Goal: Task Accomplishment & Management: Complete application form

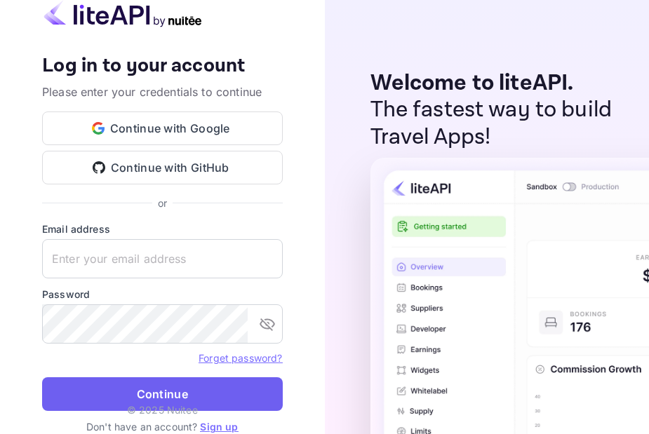
type input "[EMAIL_ADDRESS][DOMAIN_NAME]"
click at [109, 397] on button "Continue" at bounding box center [162, 394] width 241 height 34
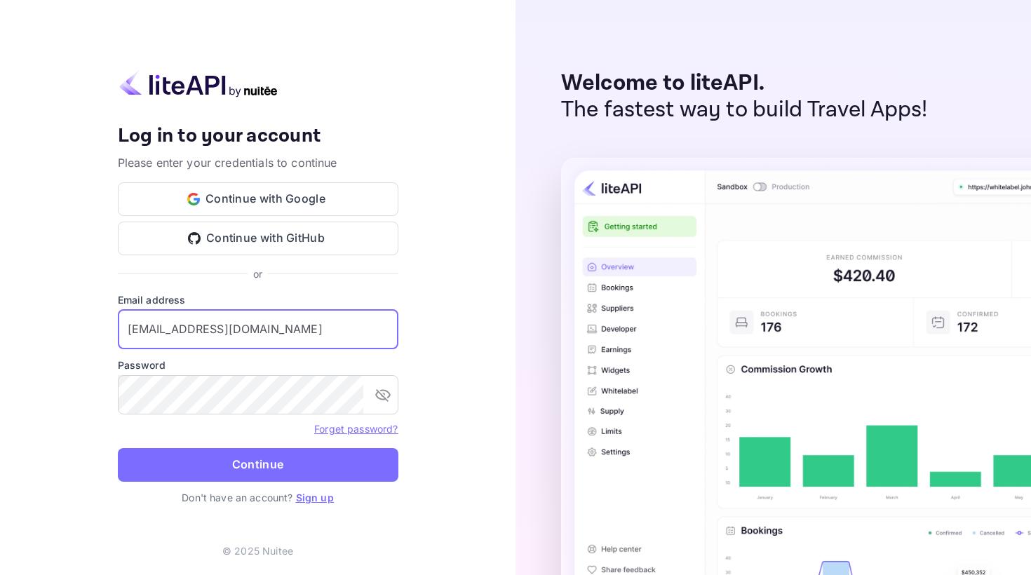
drag, startPoint x: 309, startPoint y: 333, endPoint x: 79, endPoint y: 330, distance: 229.4
click at [79, 330] on div "Your account has been created successfully, a confirmation link has been sent t…" at bounding box center [258, 287] width 516 height 575
click at [393, 276] on div "or" at bounding box center [258, 274] width 281 height 15
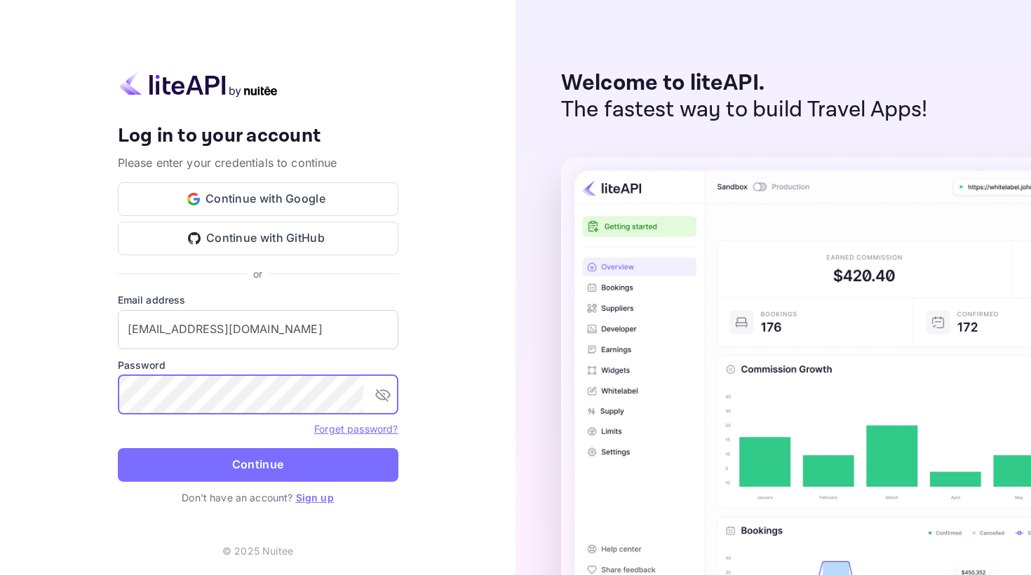
click at [93, 398] on div "Your account has been created successfully, a confirmation link has been sent t…" at bounding box center [258, 287] width 516 height 575
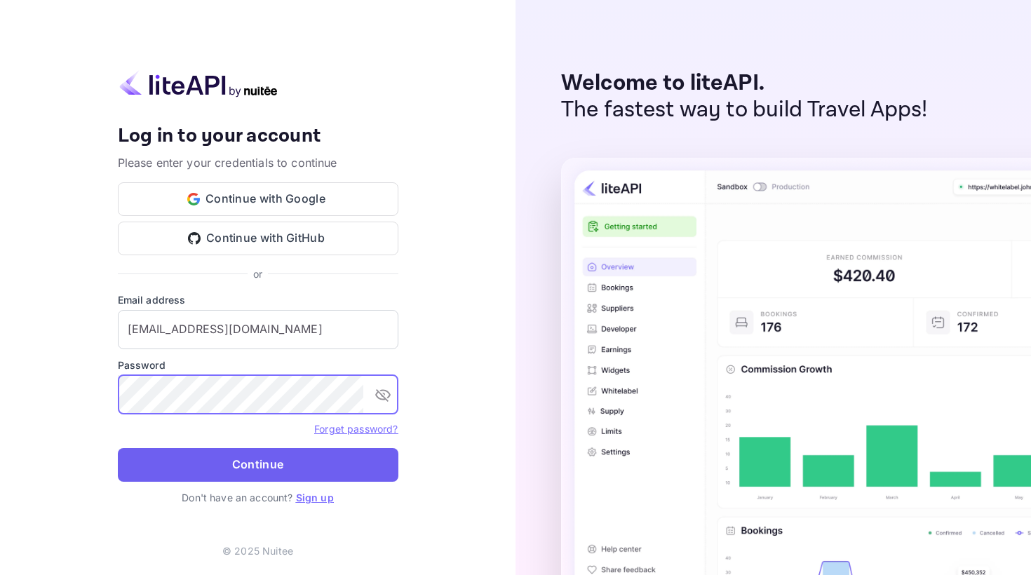
click at [163, 434] on button "Continue" at bounding box center [258, 465] width 281 height 34
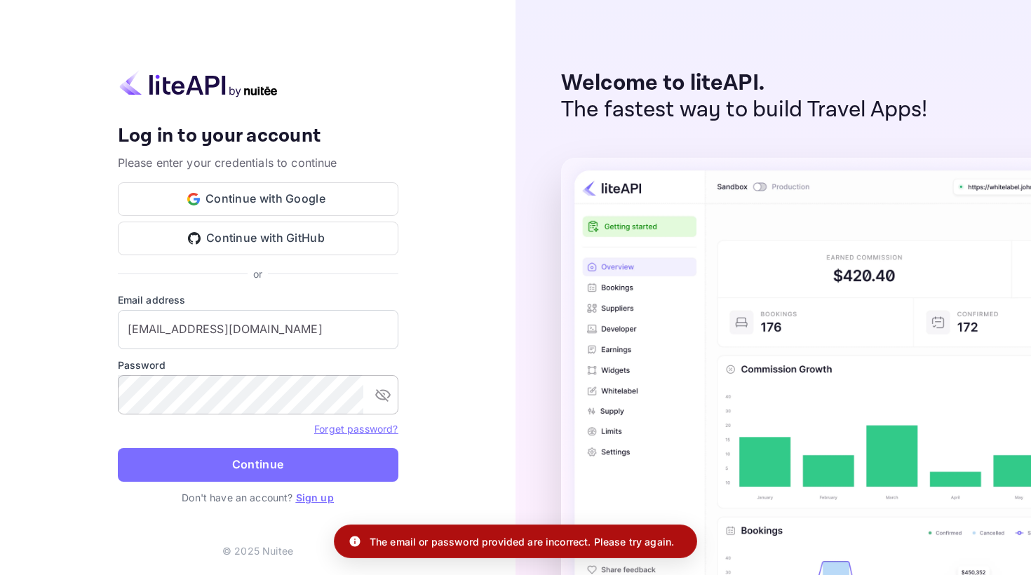
click at [382, 395] on icon "toggle password visibility" at bounding box center [382, 395] width 15 height 13
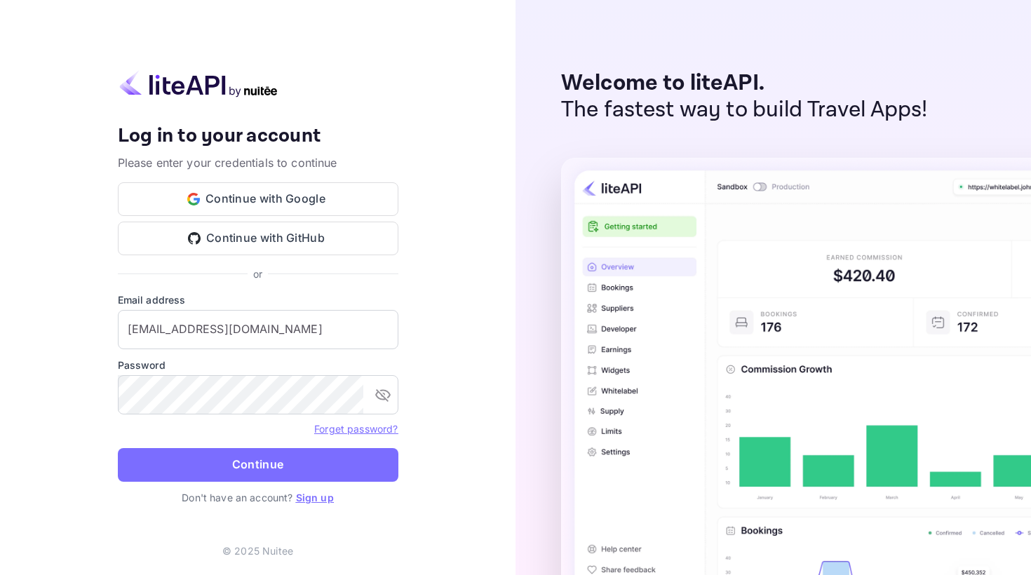
click at [490, 55] on div "Your account has been created successfully, a confirmation link has been sent t…" at bounding box center [258, 287] width 516 height 575
drag, startPoint x: 326, startPoint y: 319, endPoint x: 110, endPoint y: 320, distance: 216.1
click at [110, 320] on div "Your account has been created successfully, a confirmation link has been sent t…" at bounding box center [258, 287] width 516 height 575
drag, startPoint x: 285, startPoint y: 333, endPoint x: 114, endPoint y: 332, distance: 170.5
click at [114, 332] on div "Your account has been created successfully, a confirmation link has been sent t…" at bounding box center [258, 287] width 516 height 575
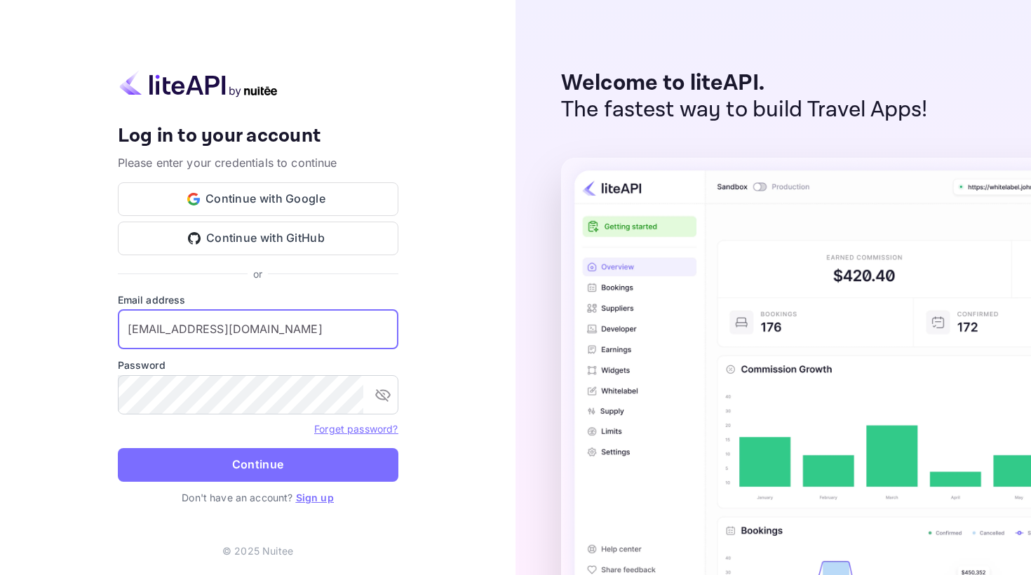
paste input "b2b_travel"
type input "[EMAIL_ADDRESS][DOMAIN_NAME]"
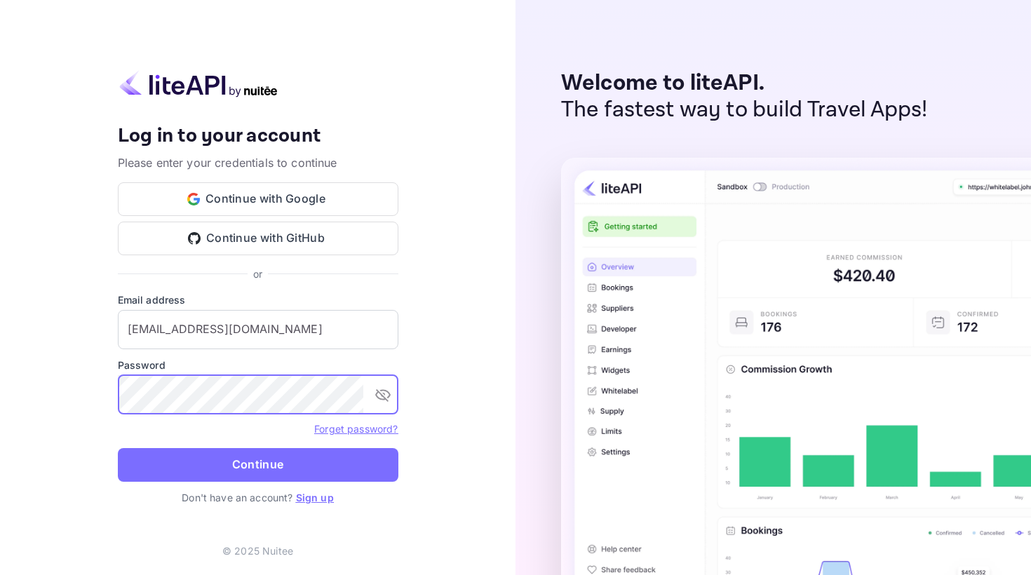
click at [102, 396] on div "Your account has been created successfully, a confirmation link has been sent t…" at bounding box center [258, 287] width 516 height 575
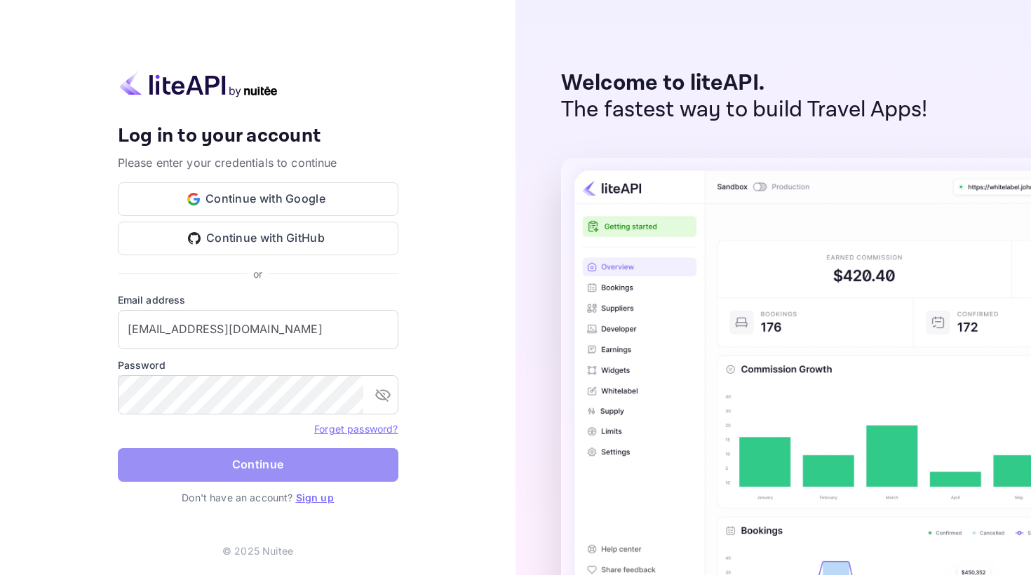
click at [175, 464] on button "Continue" at bounding box center [258, 465] width 281 height 34
